Goal: Task Accomplishment & Management: Manage account settings

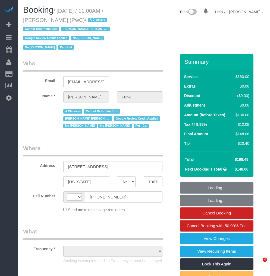
select select "NY"
select select "string:[GEOGRAPHIC_DATA]"
select select "number:57"
select select "number:71"
select select "number:14"
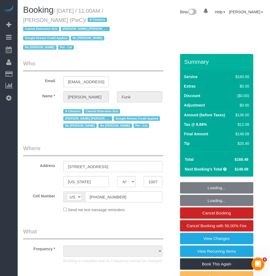
select select "number:5"
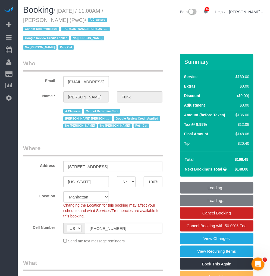
select select "object:931"
select select "string:stripe-pm_1QlAxD4VGloSiKo7inAVI4md"
select select "spot1"
select select "object:1449"
drag, startPoint x: 23, startPoint y: 20, endPoint x: 47, endPoint y: 21, distance: 24.2
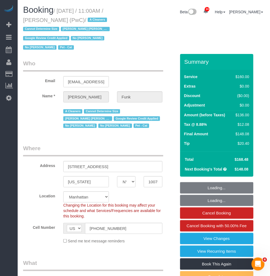
click at [47, 21] on small "/ [DATE] / 11:00AM / [PERSON_NAME] (PwC) / A Cleaners Cannot Determine Size [PE…" at bounding box center [67, 29] width 88 height 43
copy small "[PERSON_NAME]"
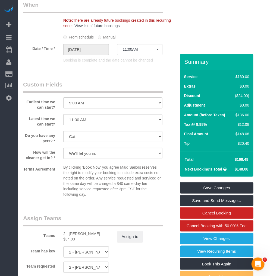
scroll to position [603, 0]
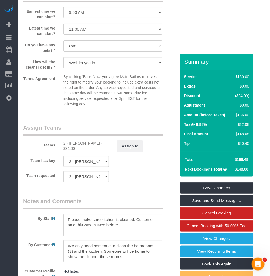
drag, startPoint x: 69, startPoint y: 136, endPoint x: 98, endPoint y: 136, distance: 28.8
click at [98, 141] on div "2 - [PERSON_NAME] - $34.00" at bounding box center [86, 146] width 46 height 11
copy div "[PERSON_NAME]"
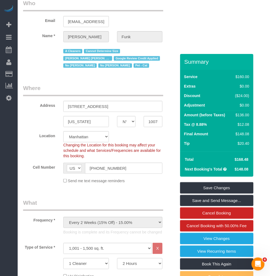
scroll to position [0, 0]
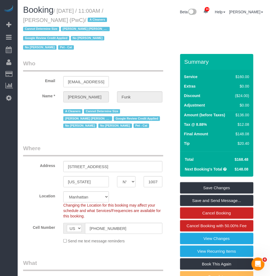
click at [67, 10] on small "/ [DATE] / 11:00AM / [PERSON_NAME] (PwC) / A Cleaners Cannot Determine Size [PE…" at bounding box center [67, 29] width 88 height 43
drag, startPoint x: 59, startPoint y: 10, endPoint x: 64, endPoint y: 22, distance: 12.8
click at [64, 22] on small "/ [DATE] / 11:00AM / [PERSON_NAME] (PwC) / A Cleaners Cannot Determine Size [PE…" at bounding box center [67, 29] width 88 height 43
copy small "[DATE] / 11:00AM / [PERSON_NAME] (PwC)"
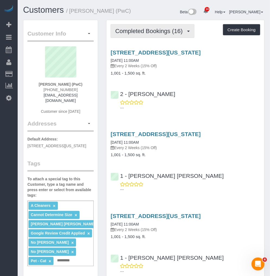
click at [145, 34] on span "Completed Bookings (16)" at bounding box center [150, 31] width 70 height 7
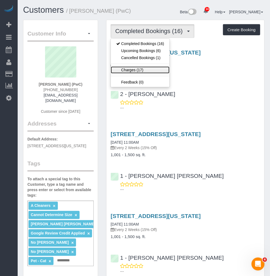
click at [124, 72] on link "Charges (17)" at bounding box center [140, 70] width 59 height 7
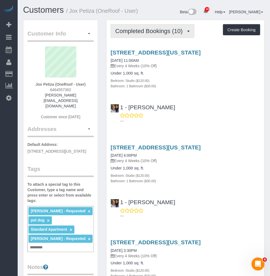
click at [156, 34] on span "Completed Bookings (10)" at bounding box center [150, 31] width 70 height 7
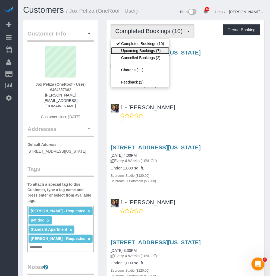
click at [144, 49] on link "Upcoming Bookings (7)" at bounding box center [140, 50] width 59 height 7
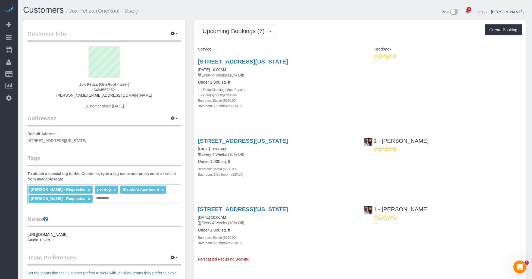
click at [230, 30] on span "Upcoming Bookings (7)" at bounding box center [235, 31] width 65 height 7
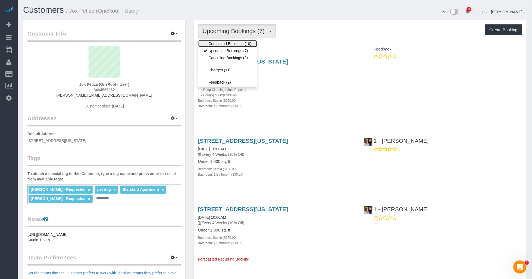
click at [226, 43] on link "Completed Bookings (10)" at bounding box center [227, 43] width 59 height 7
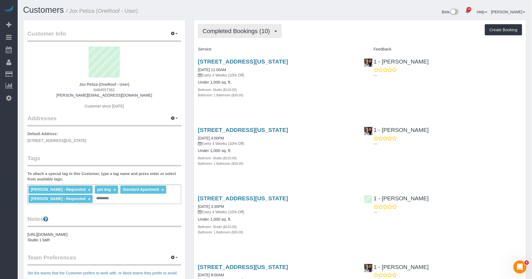
click at [244, 33] on span "Completed Bookings (10)" at bounding box center [238, 31] width 70 height 7
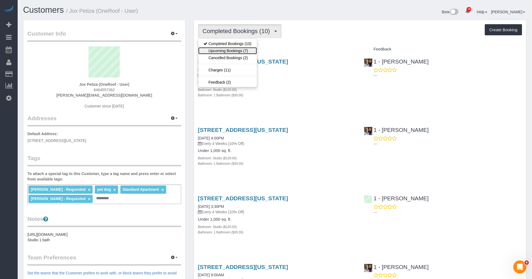
click at [227, 49] on link "Upcoming Bookings (7)" at bounding box center [227, 50] width 59 height 7
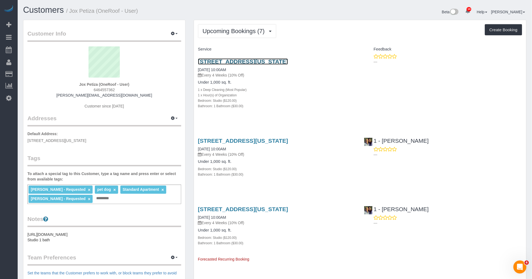
click at [236, 62] on link "95 Wall Street, Apt. 2318, New York, NY 10005" at bounding box center [243, 61] width 90 height 6
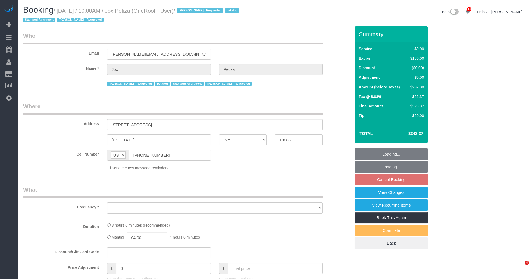
select select "NY"
select select "object:712"
select select "string:stripe-pm_1PwTrs4VGloSiKo7pLA6fO7l"
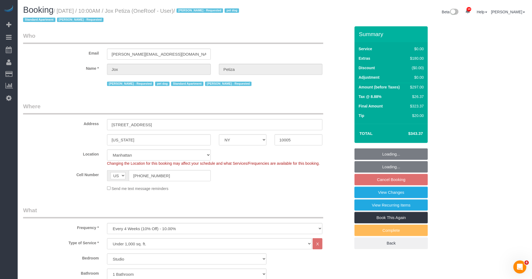
select select "number:89"
select select "number:90"
select select "number:13"
select select "number:5"
select select "spot3"
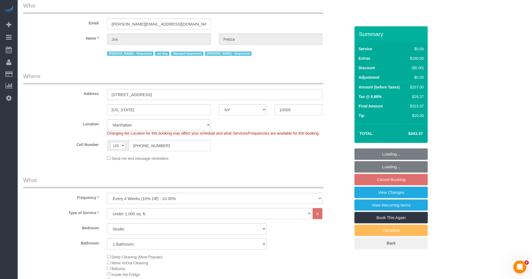
select select "object:1494"
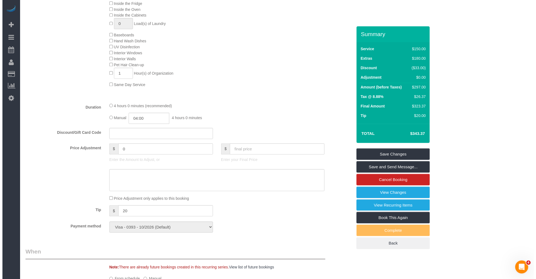
scroll to position [422, 0]
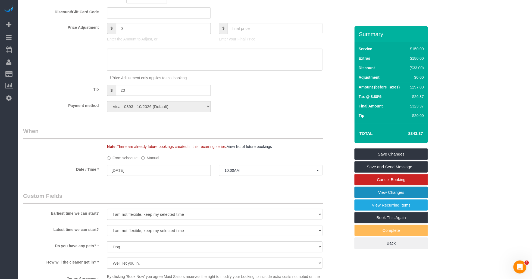
click at [370, 192] on link "View Changes" at bounding box center [390, 192] width 73 height 11
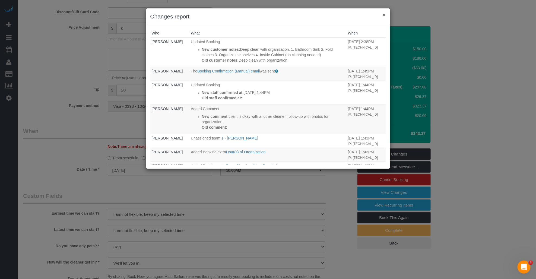
click at [384, 13] on button "×" at bounding box center [383, 15] width 3 height 6
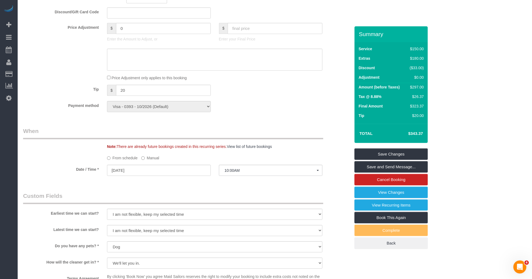
drag, startPoint x: 407, startPoint y: 132, endPoint x: 422, endPoint y: 134, distance: 14.5
click at [422, 134] on h4 "$343.37" at bounding box center [407, 133] width 31 height 5
copy h4 "$343.37"
click at [367, 193] on link "View Changes" at bounding box center [390, 192] width 73 height 11
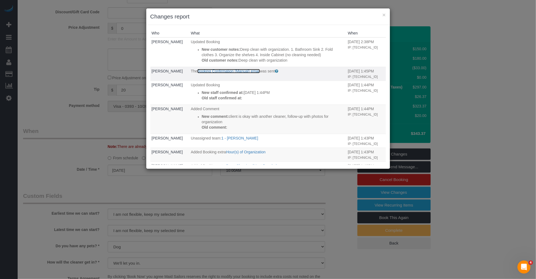
drag, startPoint x: 220, startPoint y: 74, endPoint x: 159, endPoint y: 75, distance: 61.6
click at [220, 73] on link "Booking Confirmation (Manual) email" at bounding box center [228, 71] width 62 height 4
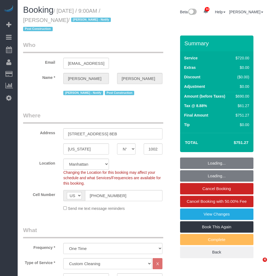
select select "NY"
select select "2"
select select "270"
select select "number:89"
select select "number:90"
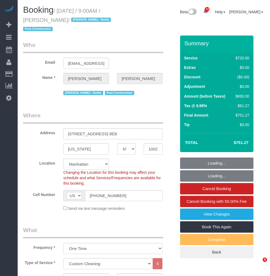
select select "number:15"
select select "number:7"
select select "object:1468"
select select "spot1"
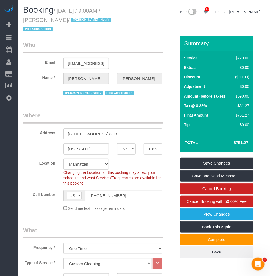
drag, startPoint x: 58, startPoint y: 21, endPoint x: 21, endPoint y: 23, distance: 37.3
click at [22, 22] on div "Booking / September 09, 2025 / 9:00AM / Douglas Smith / Jacky Xu - Notify Post …" at bounding box center [81, 20] width 125 height 30
copy small "Douglas Smith"
